Goal: Contribute content: Add original content to the website for others to see

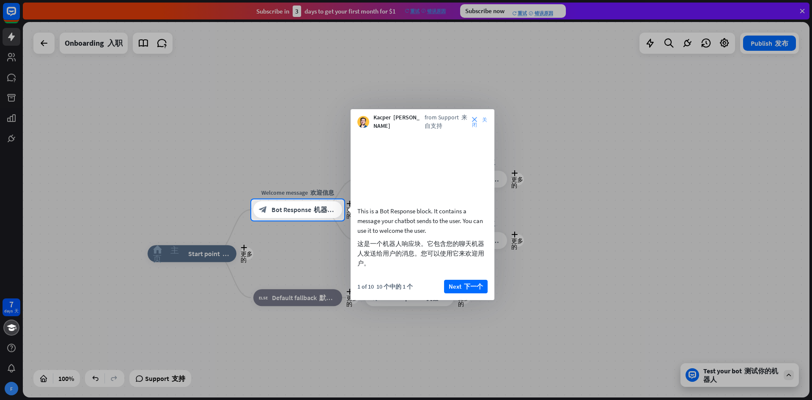
click at [481, 125] on icon "close 关闭" at bounding box center [480, 122] width 16 height 10
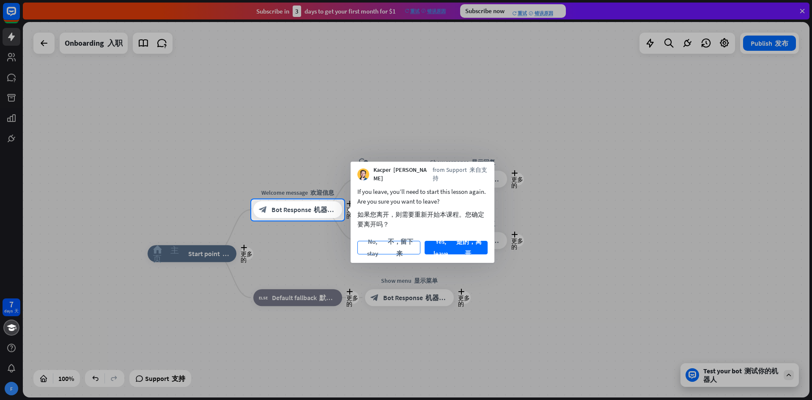
click at [395, 246] on font "不，留下来" at bounding box center [399, 248] width 33 height 24
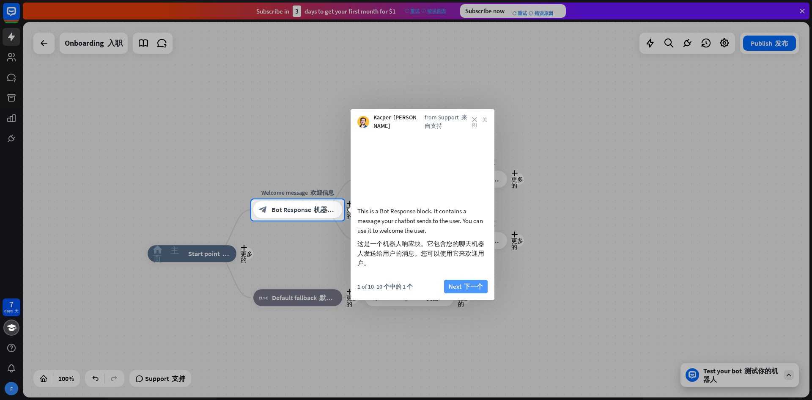
click at [453, 293] on button "Next 下一个" at bounding box center [466, 287] width 44 height 14
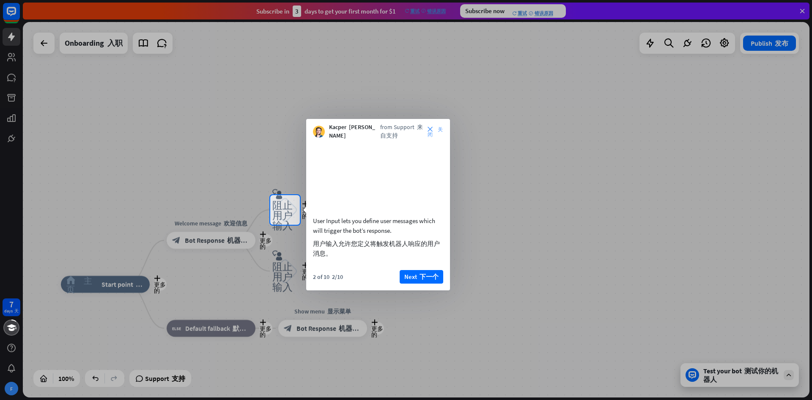
click at [435, 131] on font "关闭" at bounding box center [435, 131] width 15 height 10
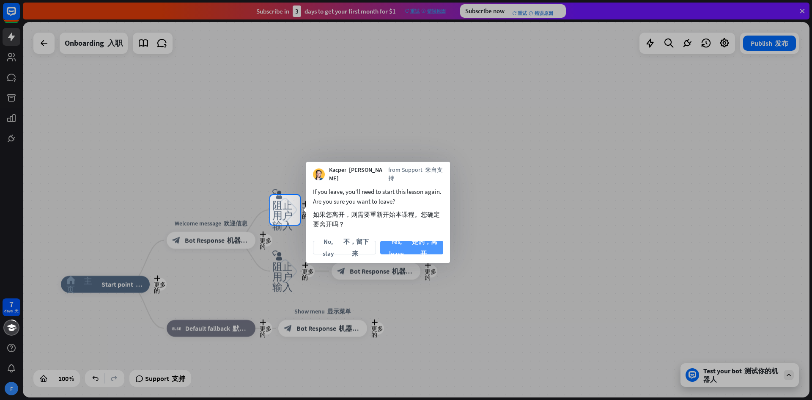
click at [409, 243] on font "是的，离开" at bounding box center [424, 248] width 30 height 24
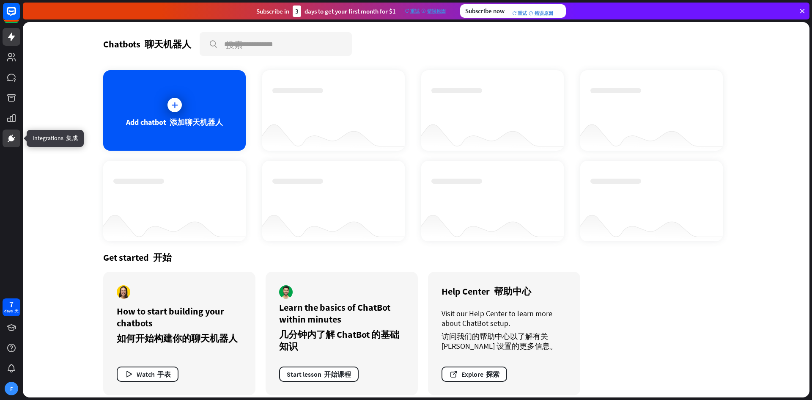
click at [19, 140] on link at bounding box center [12, 138] width 18 height 18
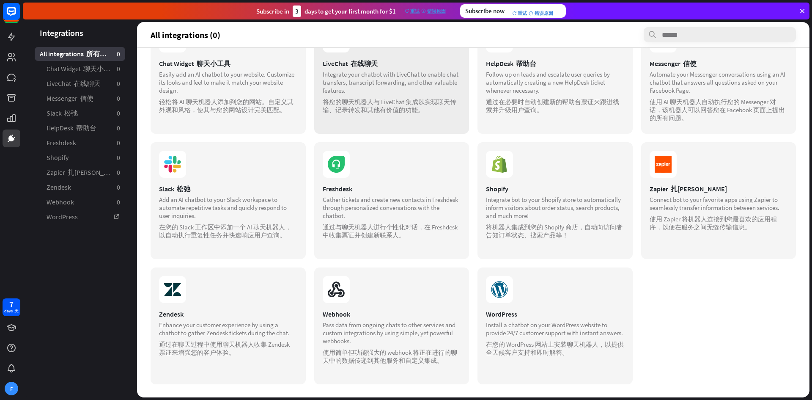
scroll to position [45, 0]
click at [11, 386] on div "F" at bounding box center [12, 389] width 14 height 14
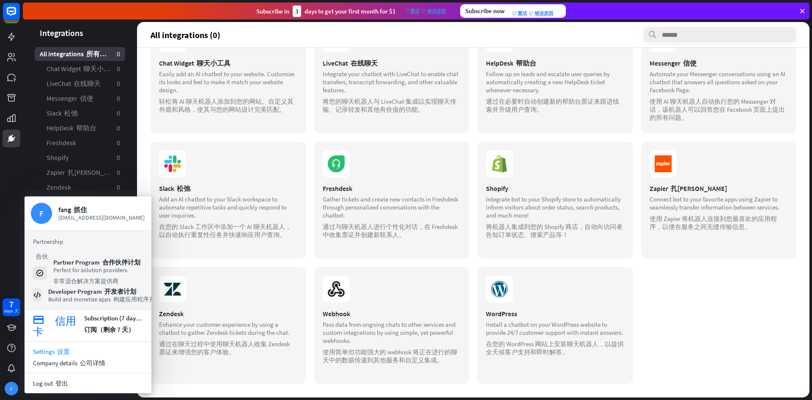
click at [77, 346] on link "Settings 设置" at bounding box center [88, 351] width 127 height 11
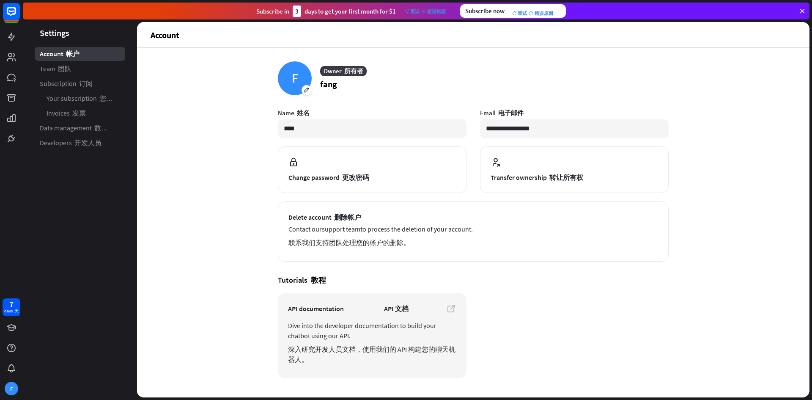
scroll to position [19, 0]
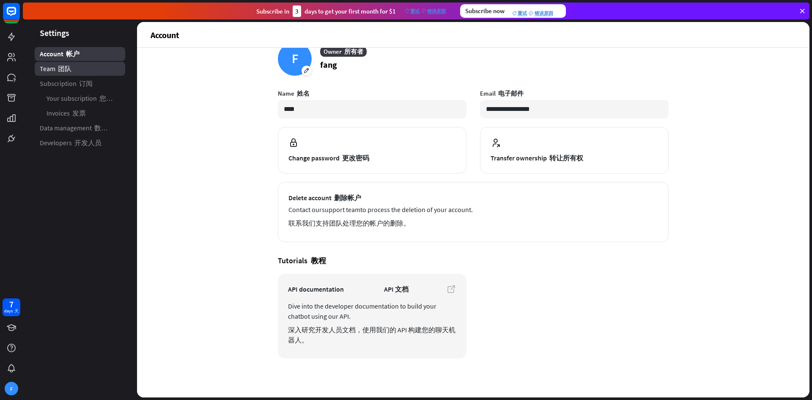
click at [96, 73] on link "Team 团队" at bounding box center [80, 69] width 91 height 14
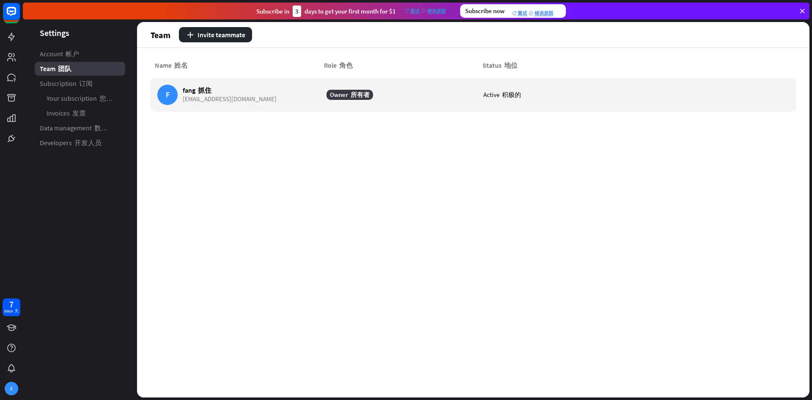
click at [99, 83] on link "Subscription 订阅" at bounding box center [80, 84] width 91 height 14
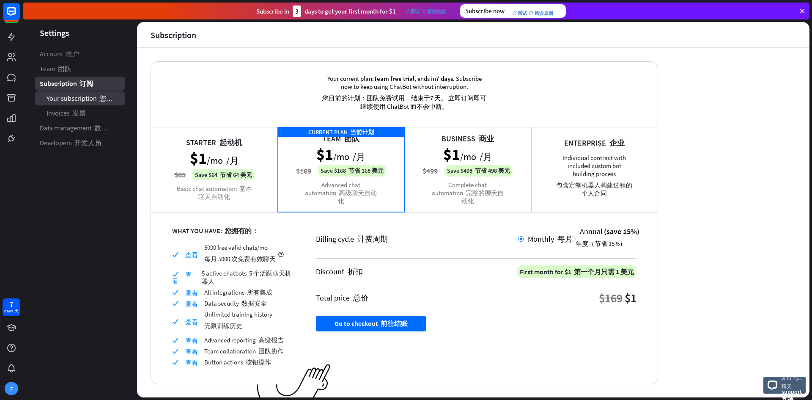
click at [100, 98] on font "您的订阅" at bounding box center [112, 98] width 27 height 8
click at [100, 112] on link "Invoices 发票" at bounding box center [80, 113] width 91 height 14
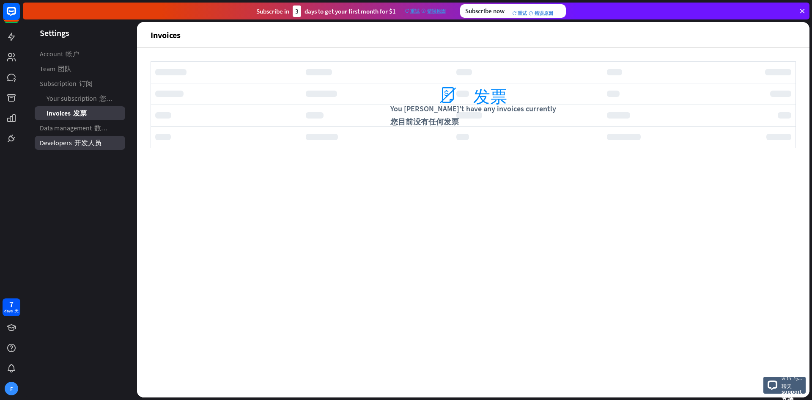
click at [99, 140] on font "开发人员" at bounding box center [87, 142] width 27 height 8
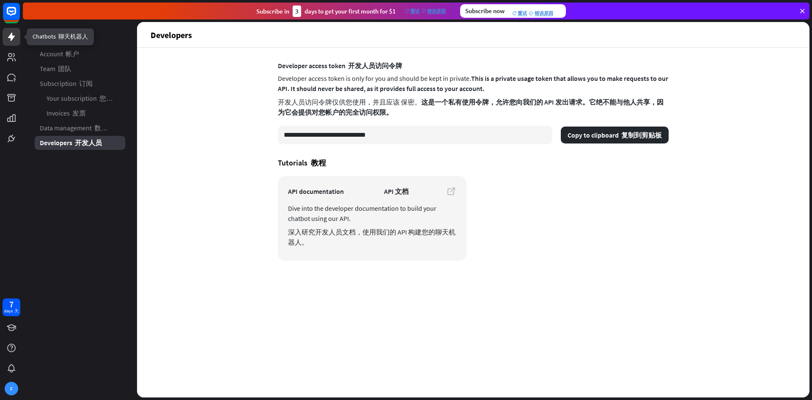
click at [13, 38] on icon at bounding box center [11, 37] width 10 height 10
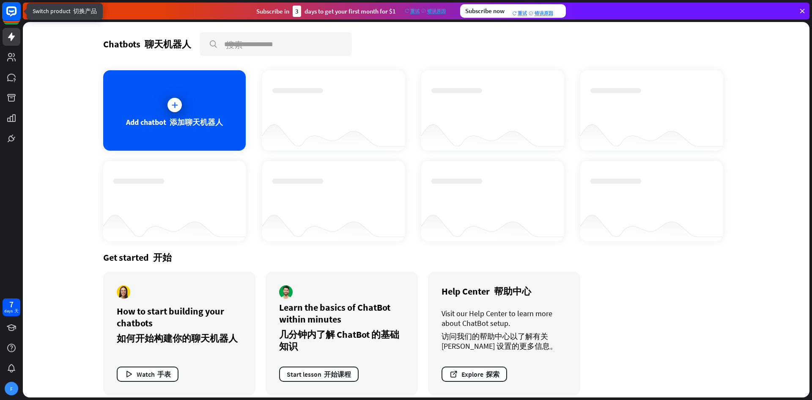
click at [14, 12] on rect at bounding box center [11, 11] width 19 height 19
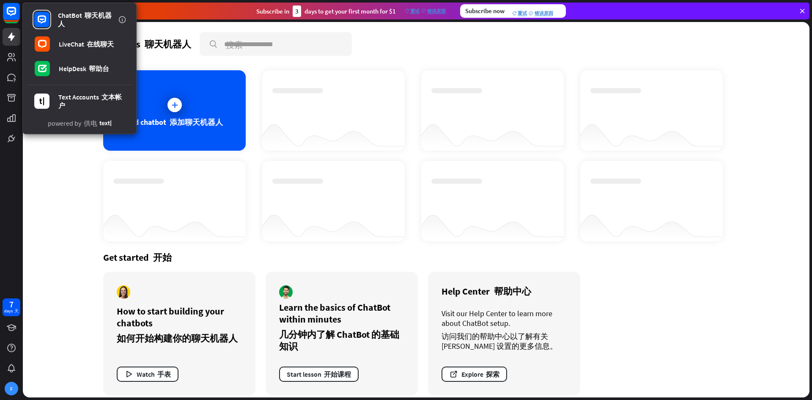
click at [387, 119] on div at bounding box center [333, 134] width 143 height 33
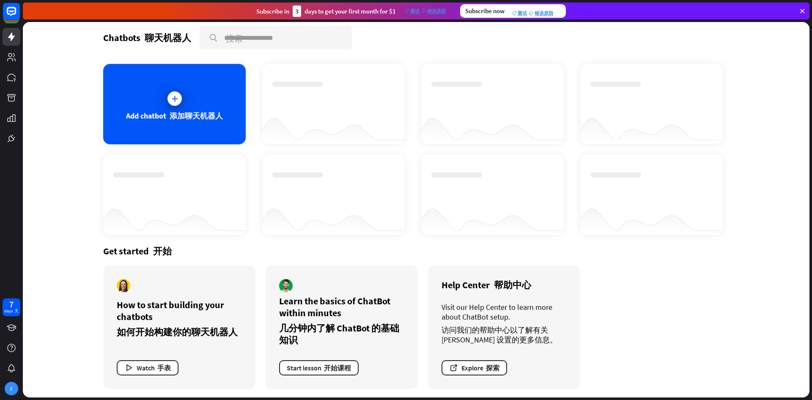
scroll to position [8, 0]
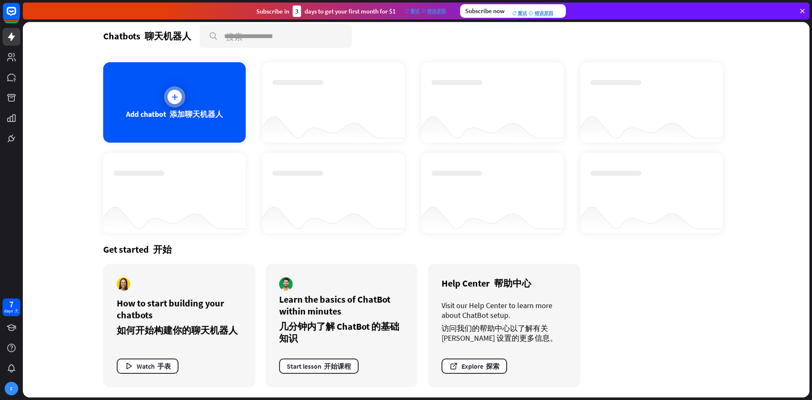
click at [173, 105] on div at bounding box center [174, 96] width 21 height 21
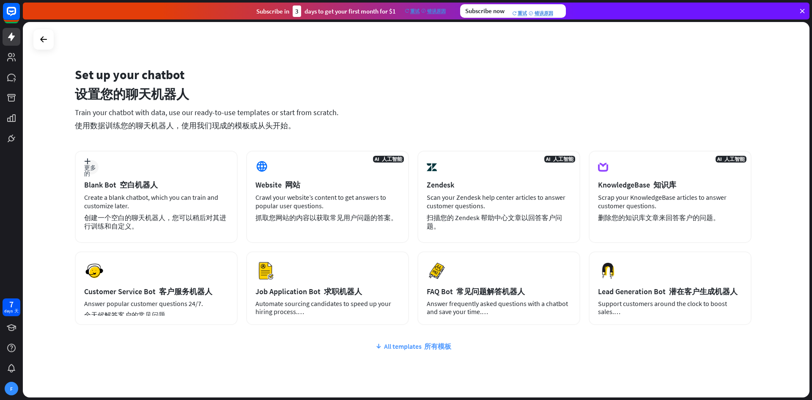
click at [439, 343] on font "所有模板" at bounding box center [437, 346] width 27 height 8
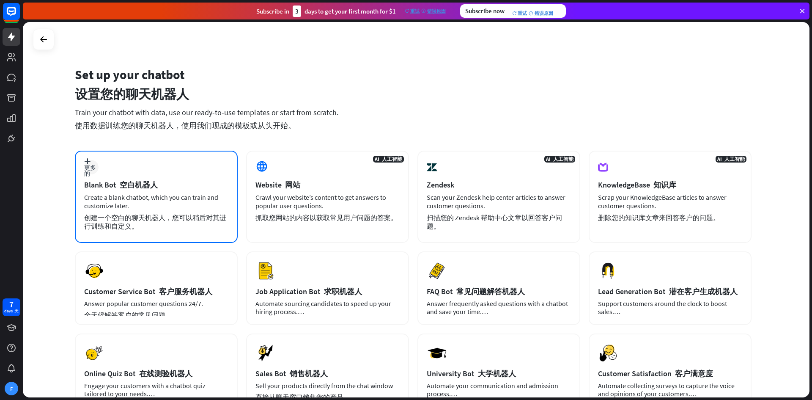
click at [167, 197] on div "Create a blank chatbot, which you can train and customize later. 创建一个空白的聊天机器人，您…" at bounding box center [156, 213] width 144 height 41
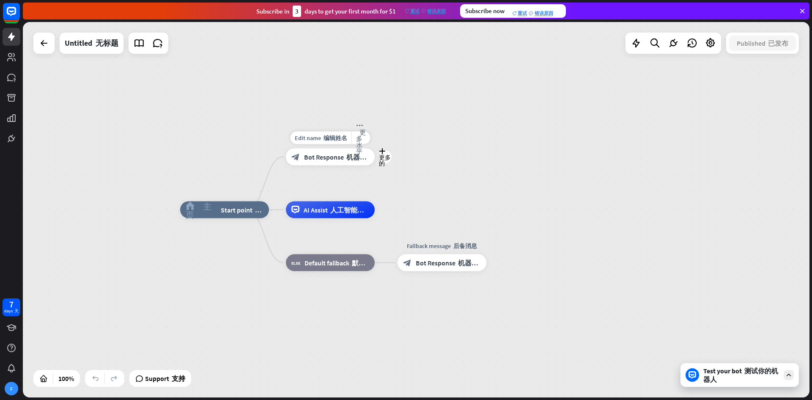
click at [348, 159] on font "机器人回复" at bounding box center [363, 157] width 34 height 8
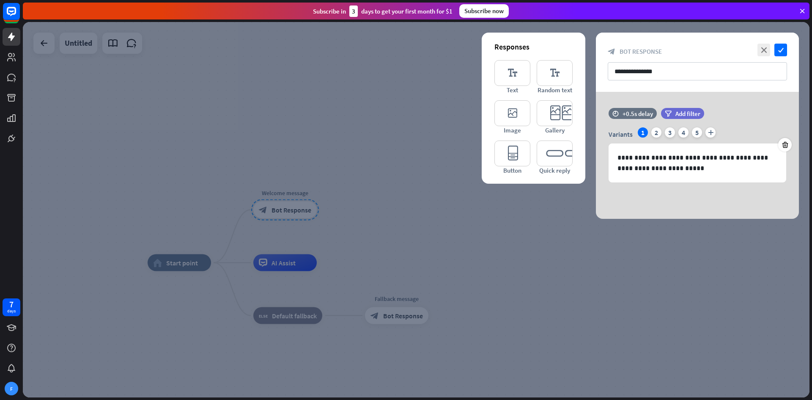
click at [499, 238] on div at bounding box center [416, 209] width 787 height 375
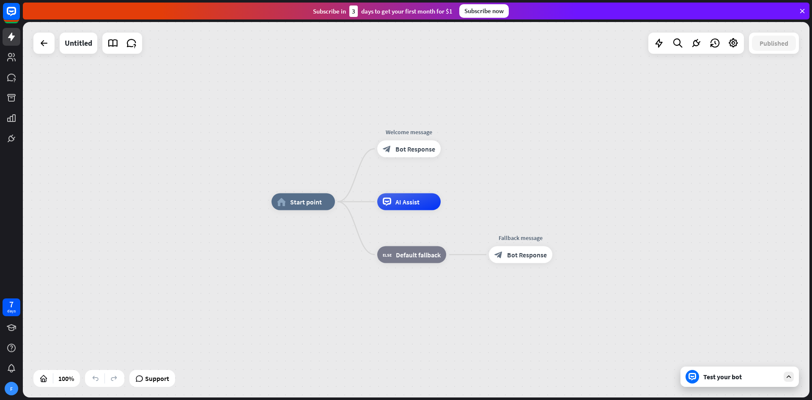
drag, startPoint x: 439, startPoint y: 221, endPoint x: 553, endPoint y: 166, distance: 126.4
click at [553, 166] on div "home_2 Start point Welcome message block_bot_response Bot Response AI Assist bl…" at bounding box center [416, 209] width 787 height 375
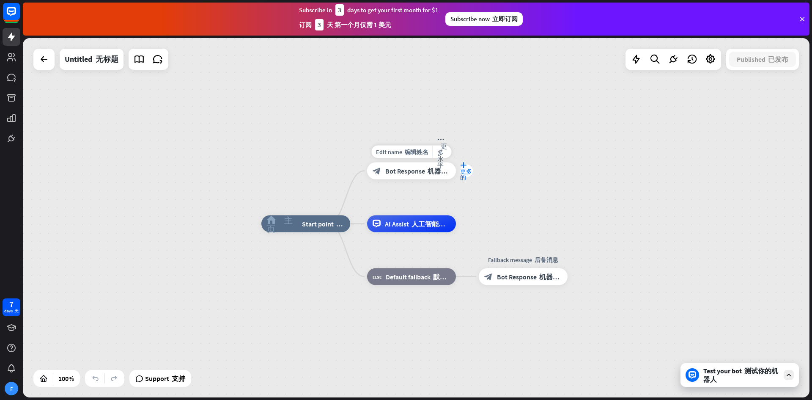
click at [467, 176] on icon "plus 更多的" at bounding box center [466, 171] width 13 height 18
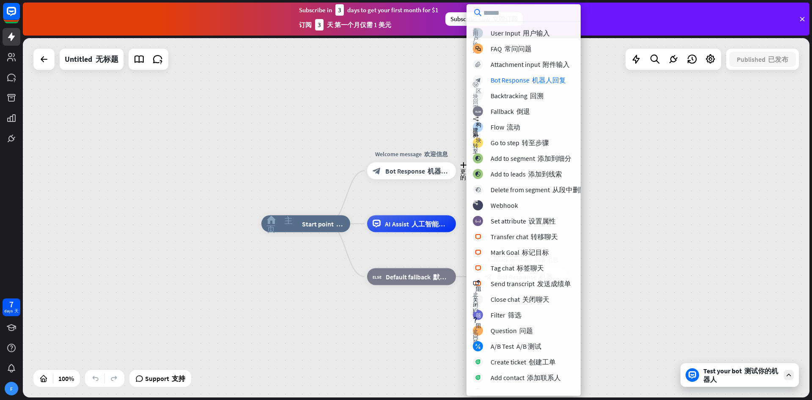
click at [642, 123] on div "home_2 主页_2 Start point 起点 plus 更多的 Welcome message 欢迎信息 block_bot_response Bot…" at bounding box center [416, 217] width 787 height 359
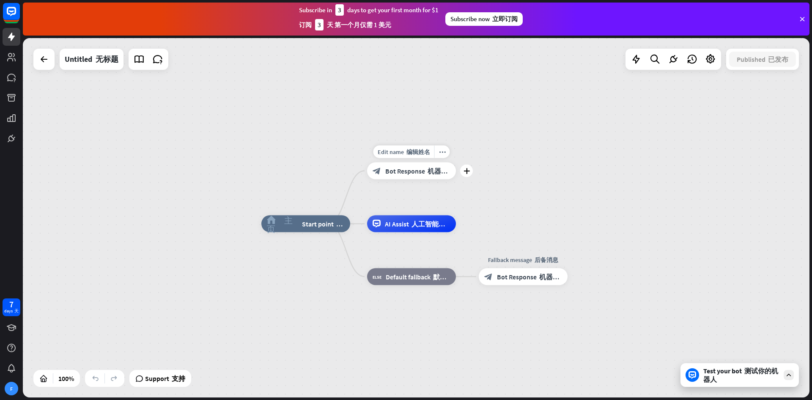
click at [394, 178] on div "block_bot_response Bot Response 机器人回复" at bounding box center [411, 170] width 89 height 17
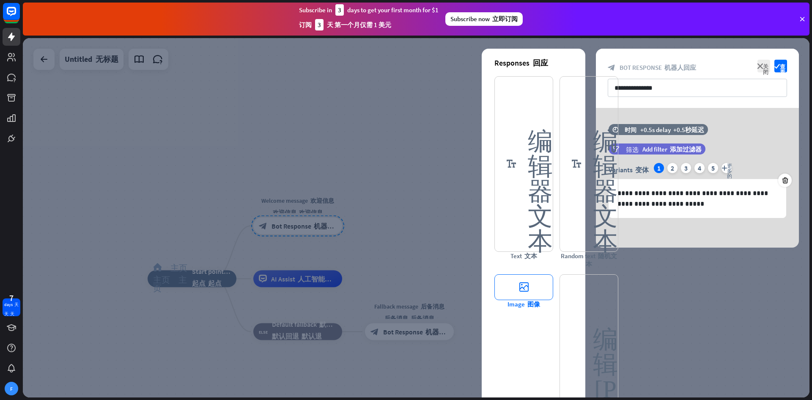
click at [538, 274] on icon "editor_image" at bounding box center [523, 287] width 59 height 26
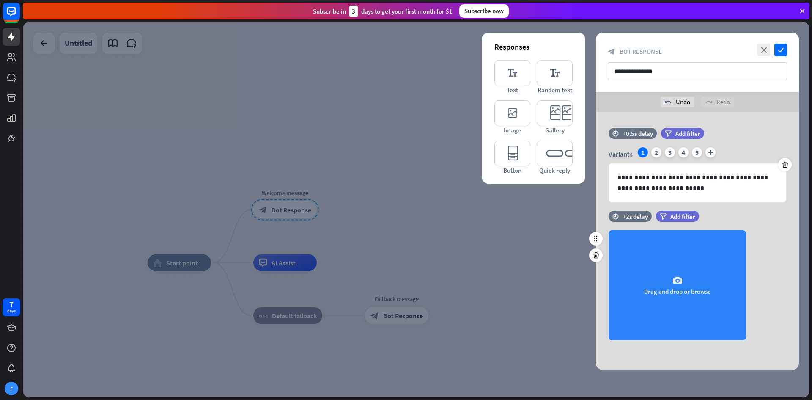
click at [717, 255] on div "camera Drag and drop or browse" at bounding box center [677, 285] width 137 height 110
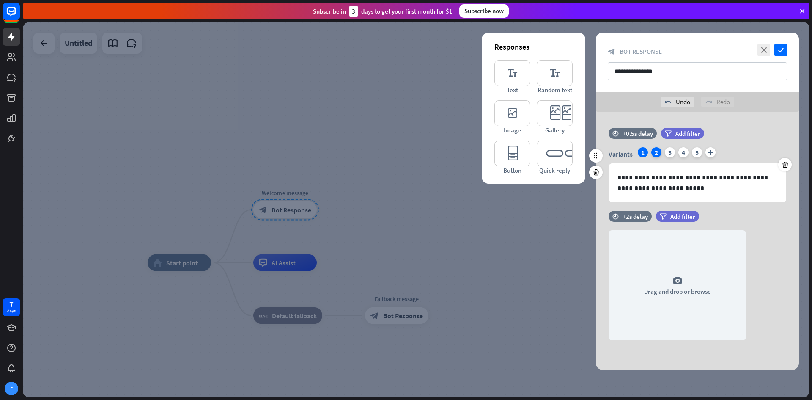
click at [659, 152] on div "2" at bounding box center [656, 152] width 10 height 10
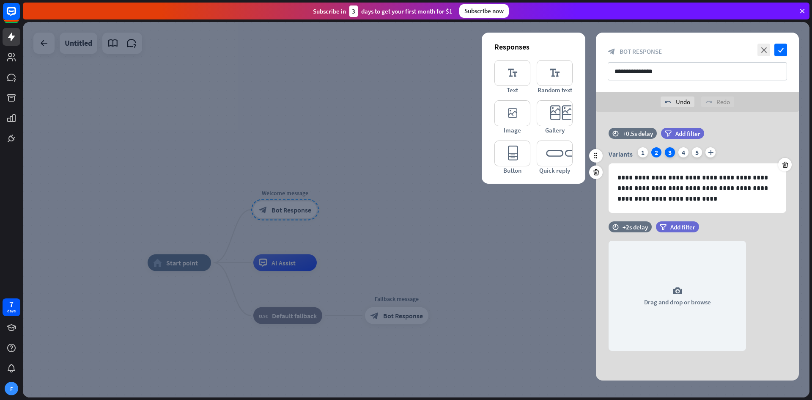
click at [674, 154] on div "3" at bounding box center [670, 152] width 10 height 10
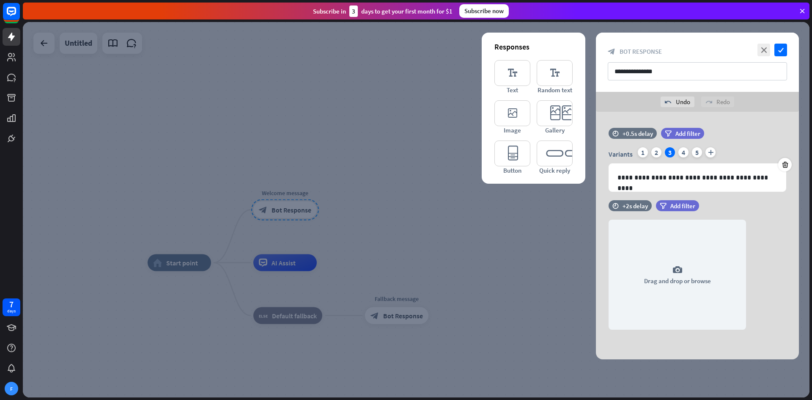
click at [458, 250] on div at bounding box center [416, 209] width 787 height 375
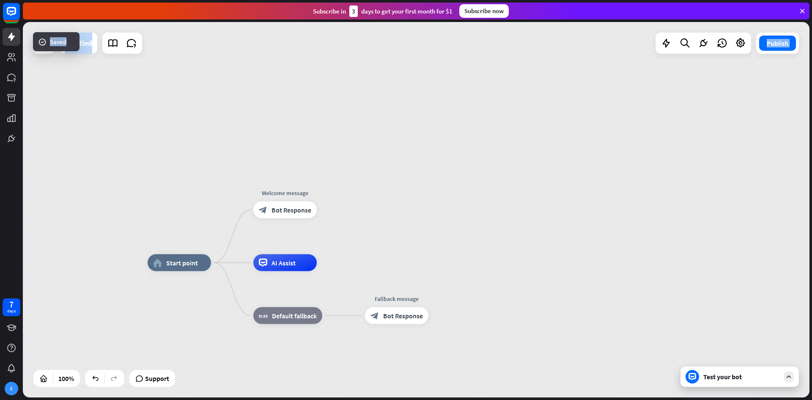
drag, startPoint x: 409, startPoint y: 220, endPoint x: 476, endPoint y: 195, distance: 71.2
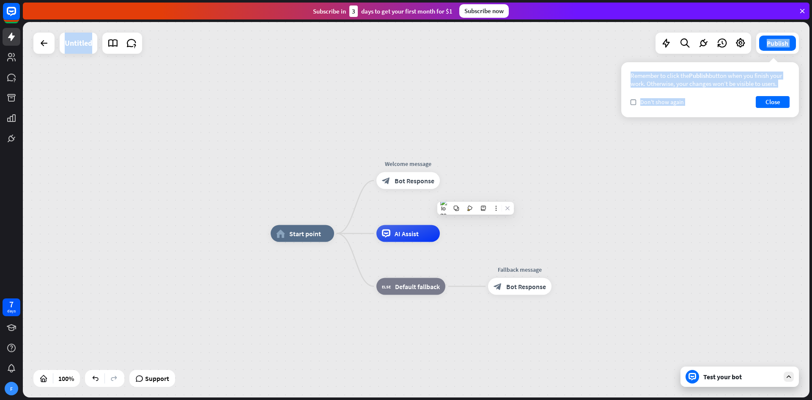
drag, startPoint x: 457, startPoint y: 268, endPoint x: 580, endPoint y: 239, distance: 126.5
click at [787, 375] on icon at bounding box center [789, 377] width 8 height 8
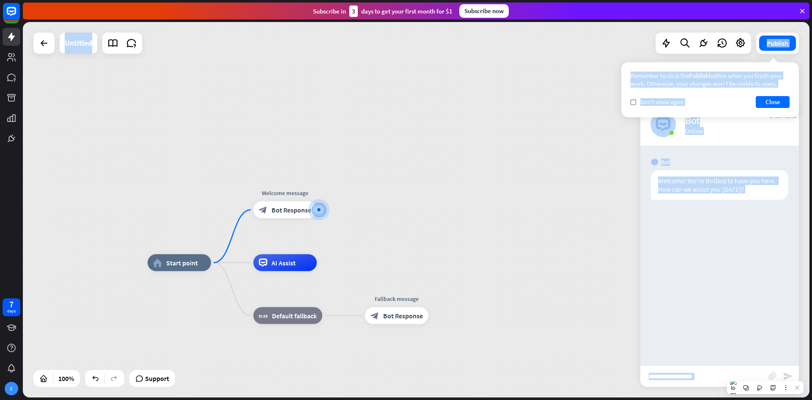
click at [708, 379] on input "text" at bounding box center [704, 375] width 128 height 21
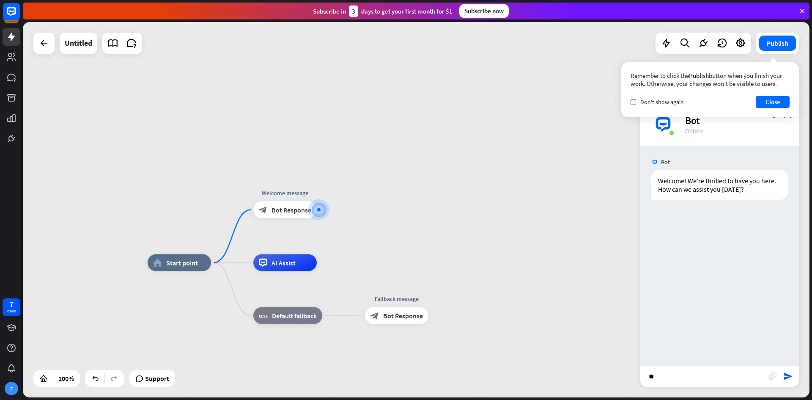
type input "*"
type input "**"
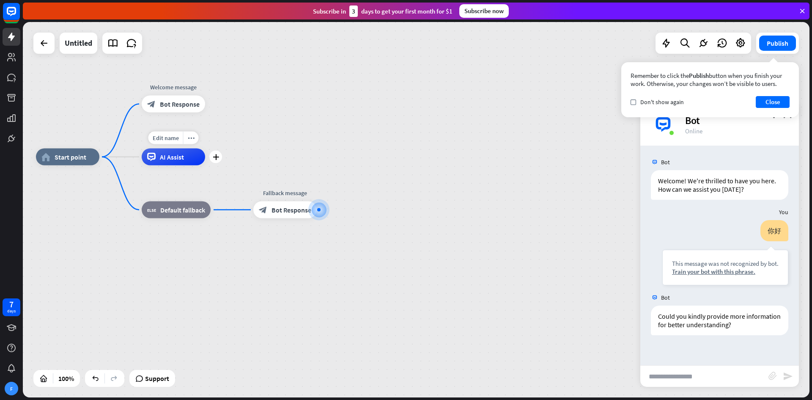
click at [176, 162] on div "AI Assist" at bounding box center [173, 156] width 63 height 17
click at [291, 216] on div "block_bot_response Bot Response" at bounding box center [284, 209] width 63 height 17
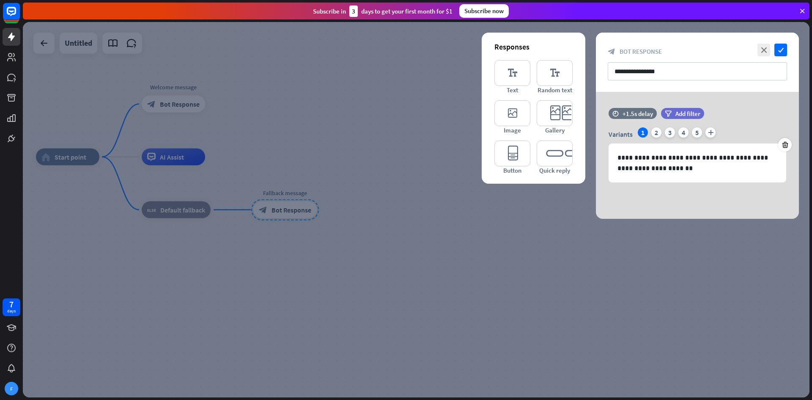
click at [340, 166] on div at bounding box center [416, 209] width 787 height 375
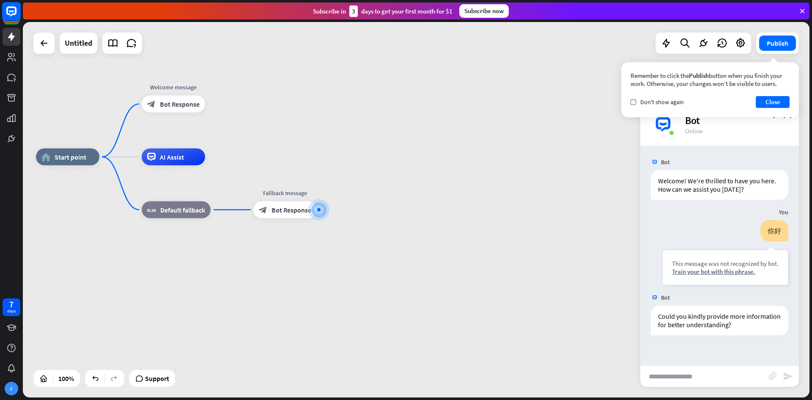
click at [14, 14] on icon at bounding box center [11, 11] width 10 height 10
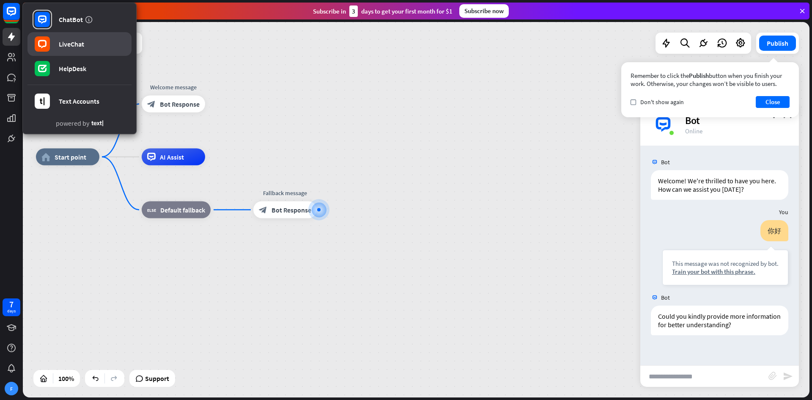
click at [69, 41] on div "LiveChat" at bounding box center [71, 44] width 25 height 8
